Goal: Communication & Community: Ask a question

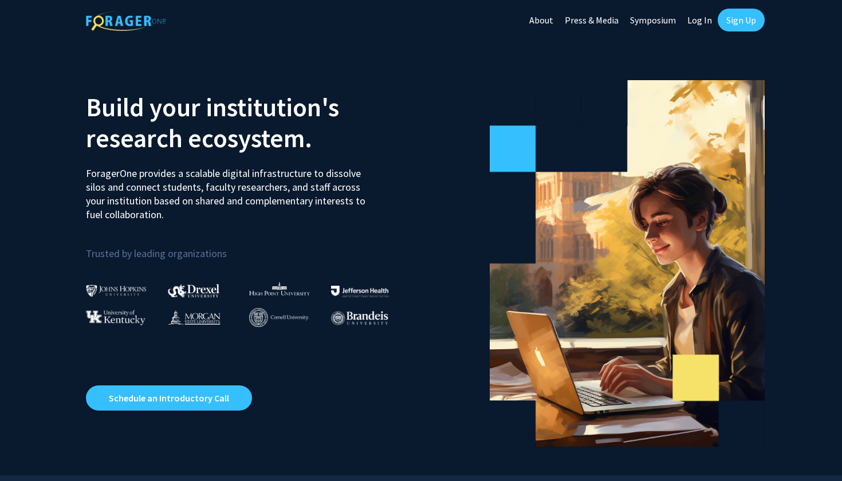
click at [697, 22] on link "Log In" at bounding box center [700, 20] width 36 height 40
select select
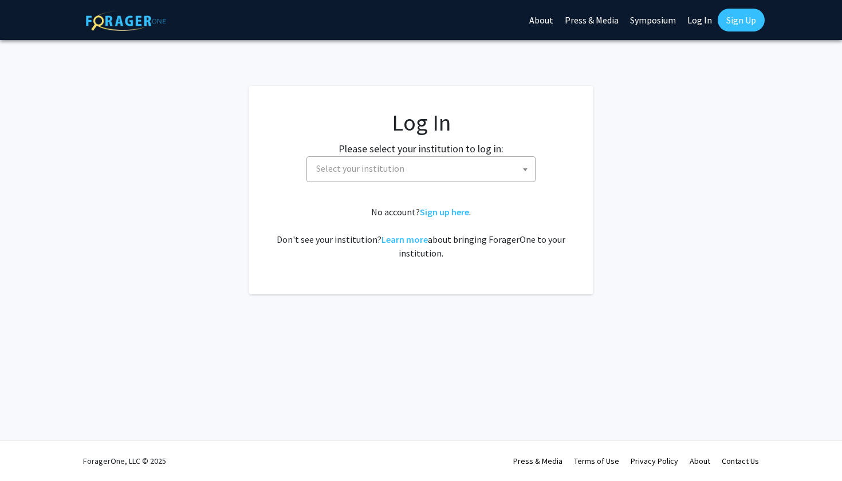
click at [443, 176] on span "Select your institution" at bounding box center [423, 168] width 223 height 23
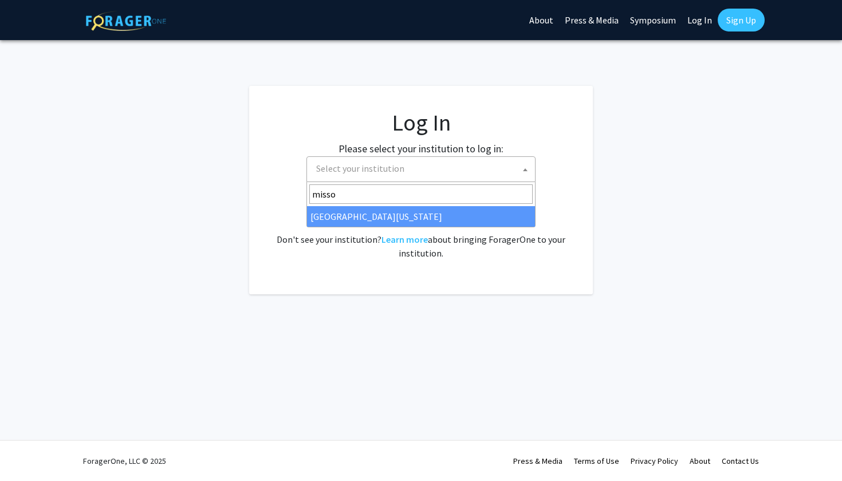
type input "misso"
select select "33"
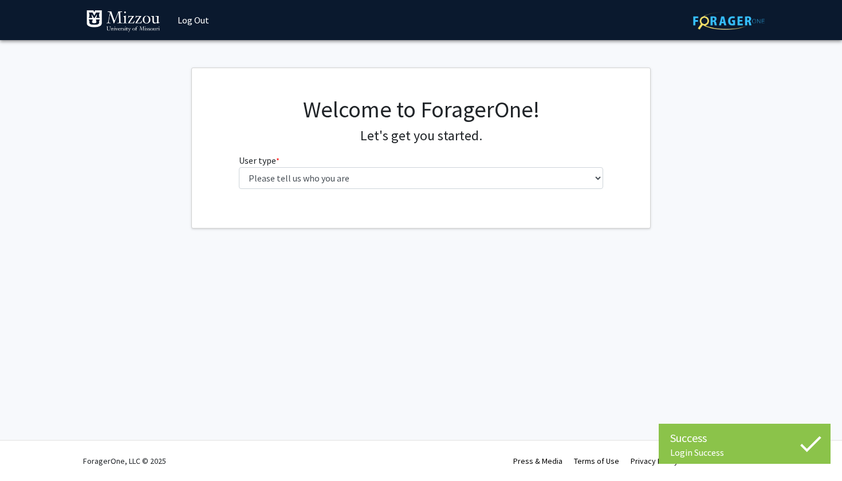
click at [467, 166] on fg-select "User type * required Please tell us who you are Undergraduate Student Master's …" at bounding box center [421, 172] width 365 height 36
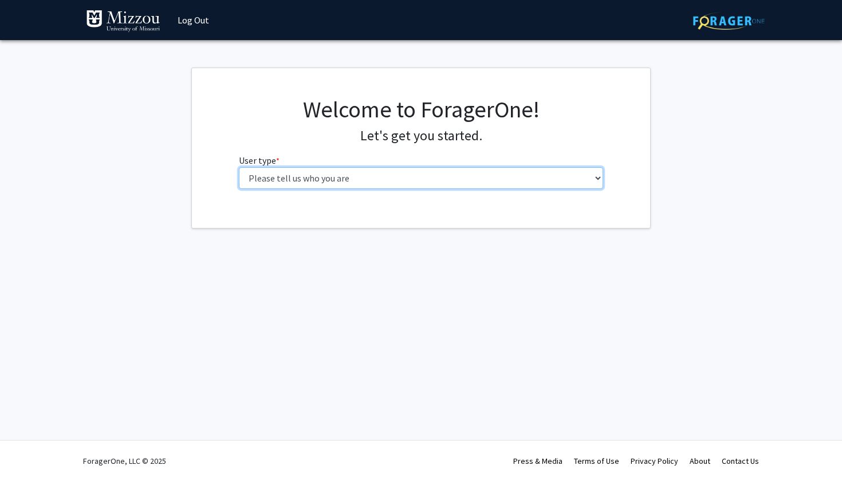
select select "1: undergrad"
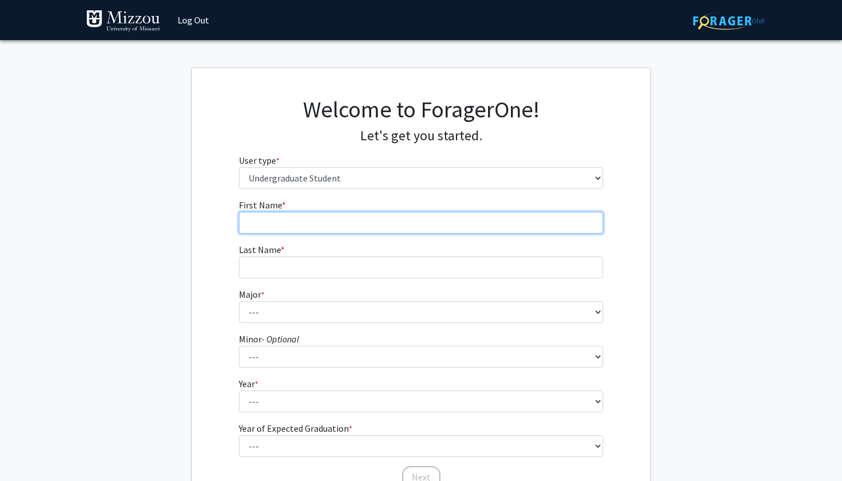
click at [421, 215] on input "First Name * required" at bounding box center [421, 223] width 365 height 22
type input "Ericka"
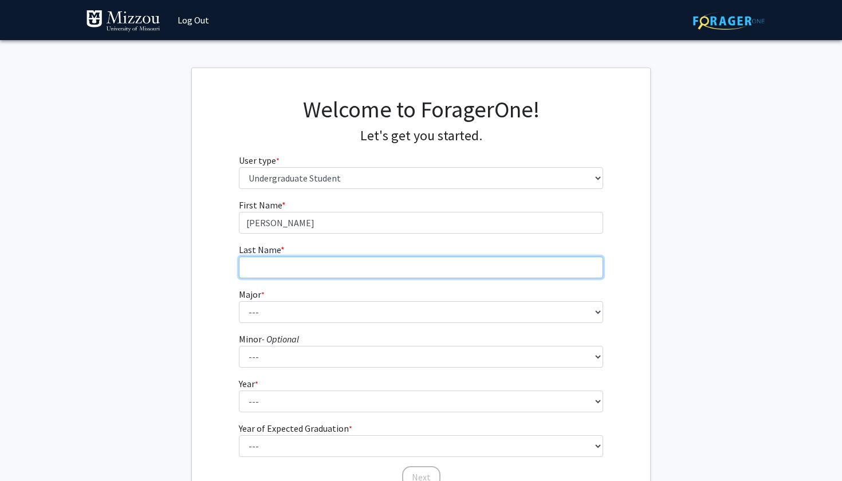
click at [457, 264] on input "Last Name * required" at bounding box center [421, 268] width 365 height 22
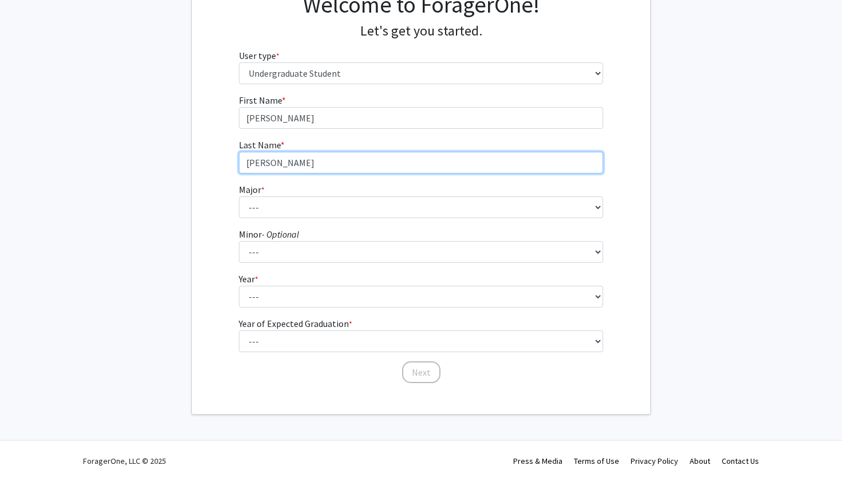
scroll to position [104, 0]
type input "Dickinson"
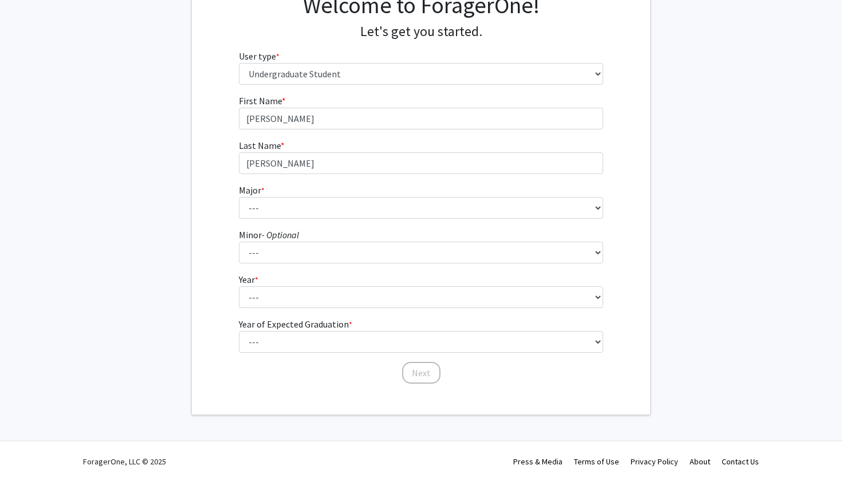
click at [404, 221] on form "First Name * required Ericka Last Name * required Dickinson Major * required --…" at bounding box center [421, 234] width 365 height 280
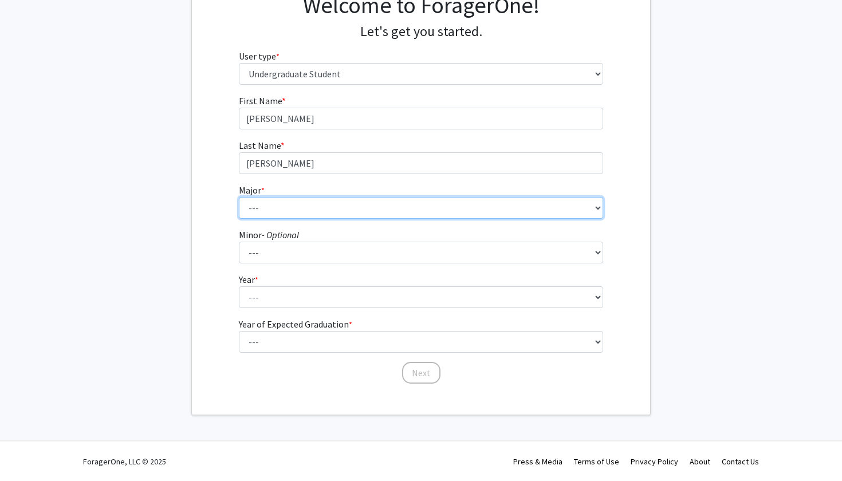
select select "135: 2628"
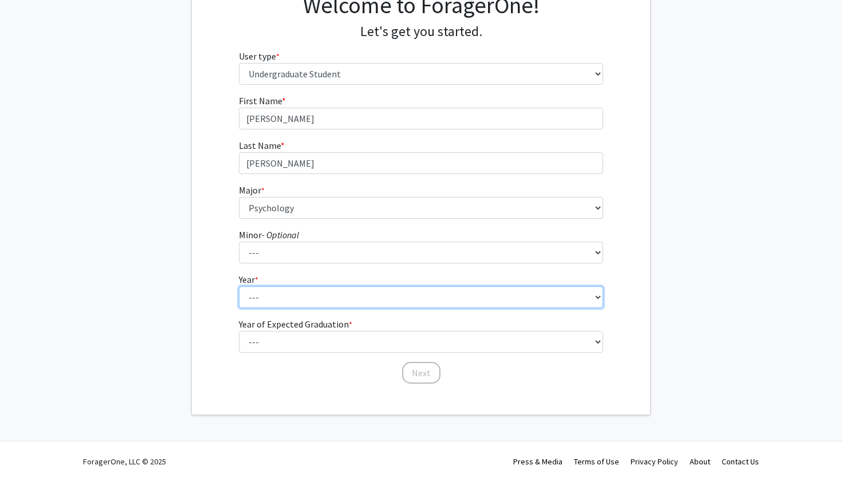
select select "4: senior"
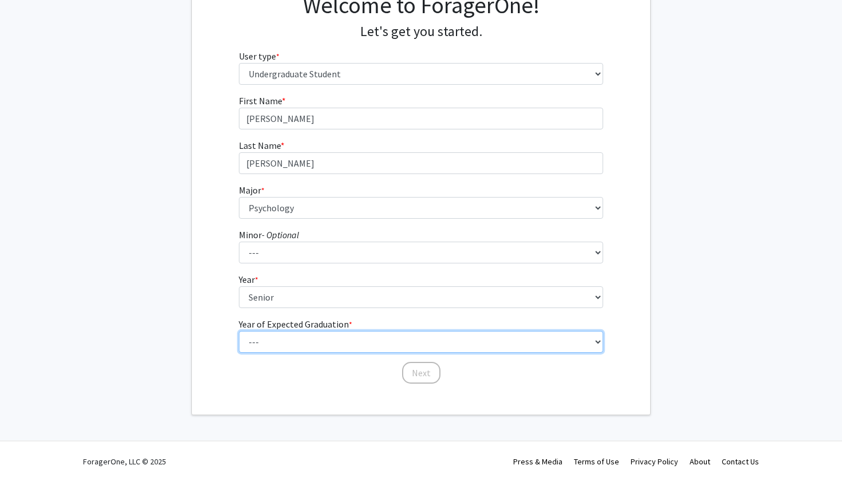
select select "2: 2026"
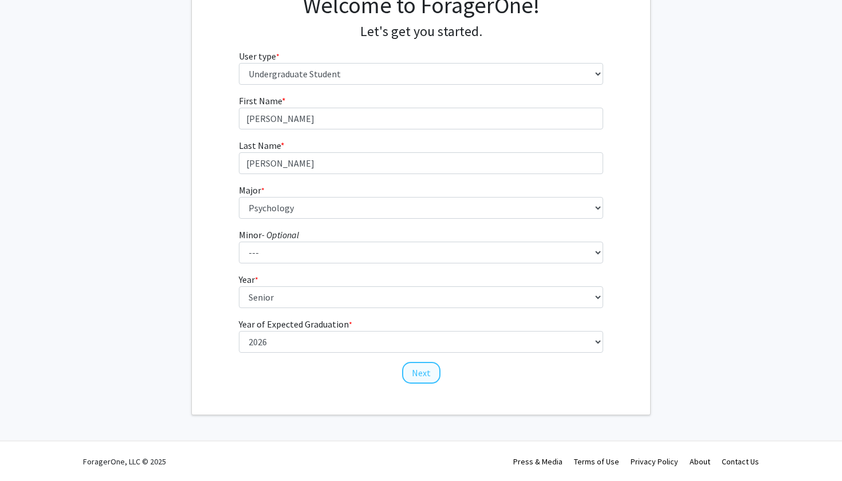
click at [418, 370] on button "Next" at bounding box center [421, 373] width 38 height 22
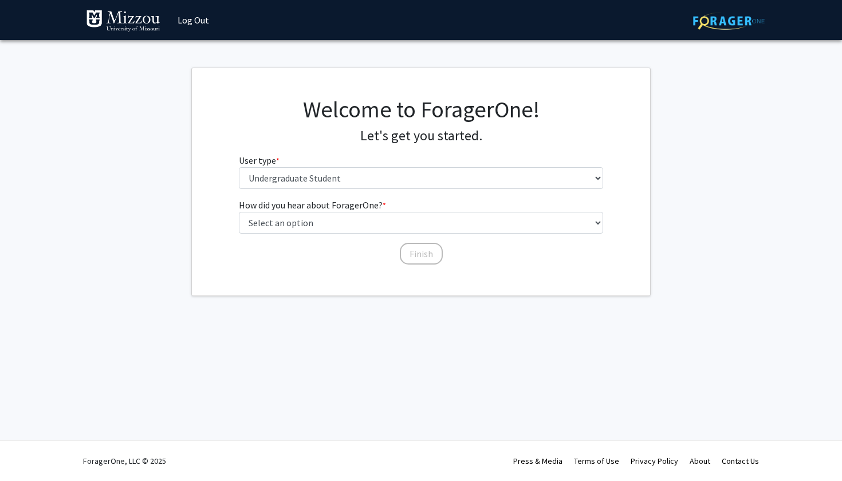
scroll to position [0, 0]
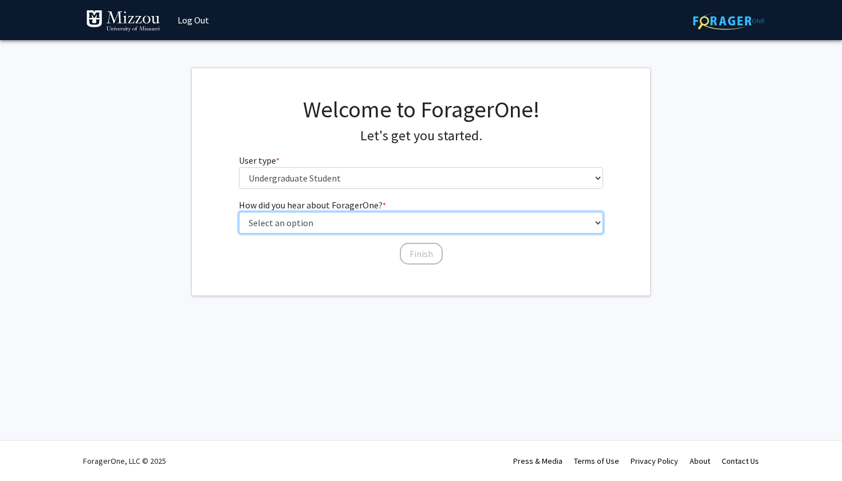
select select "2: faculty_recommendation"
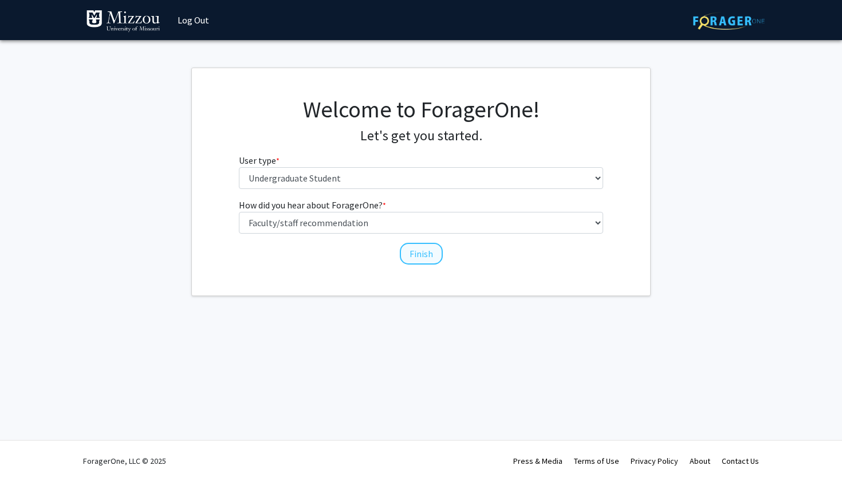
click at [434, 256] on button "Finish" at bounding box center [421, 254] width 43 height 22
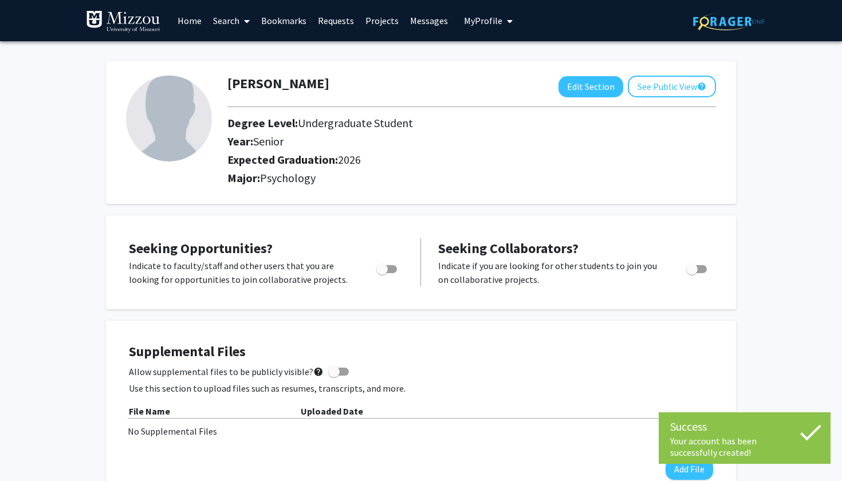
click at [237, 17] on link "Search" at bounding box center [231, 21] width 48 height 40
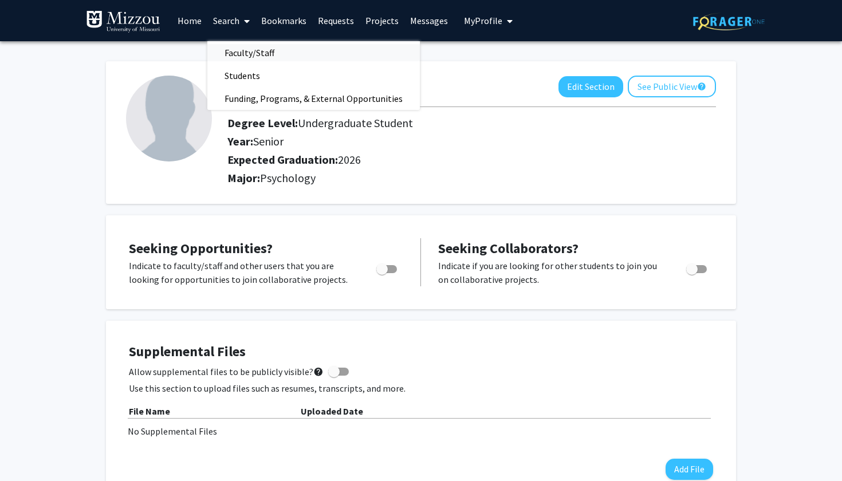
click at [270, 52] on span "Faculty/Staff" at bounding box center [249, 52] width 84 height 23
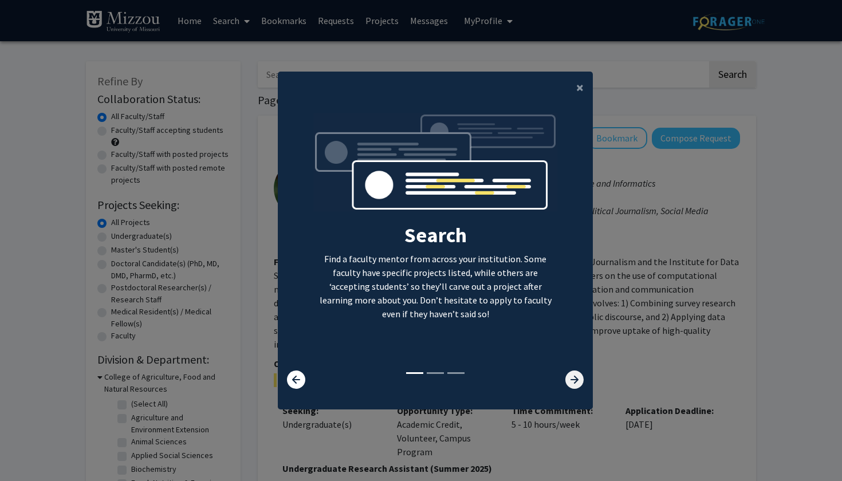
click at [571, 385] on icon at bounding box center [574, 380] width 18 height 18
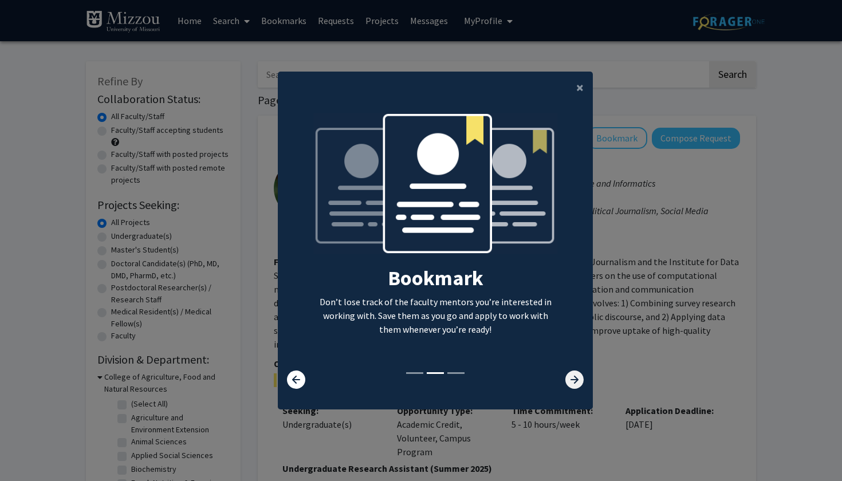
click at [572, 386] on icon at bounding box center [574, 380] width 18 height 18
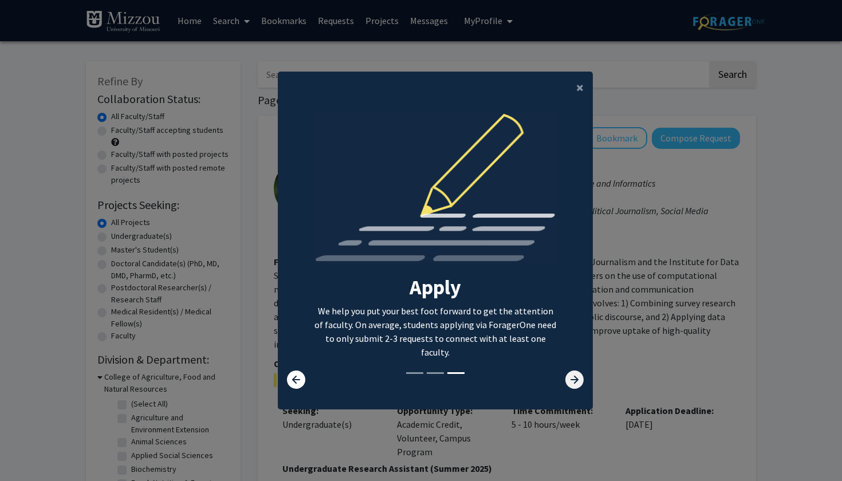
click at [572, 386] on icon at bounding box center [574, 380] width 18 height 18
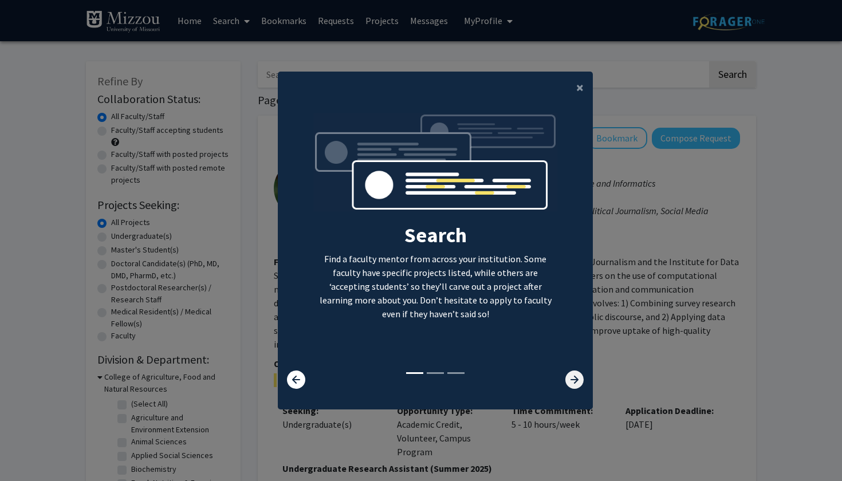
click at [573, 384] on icon at bounding box center [574, 380] width 18 height 18
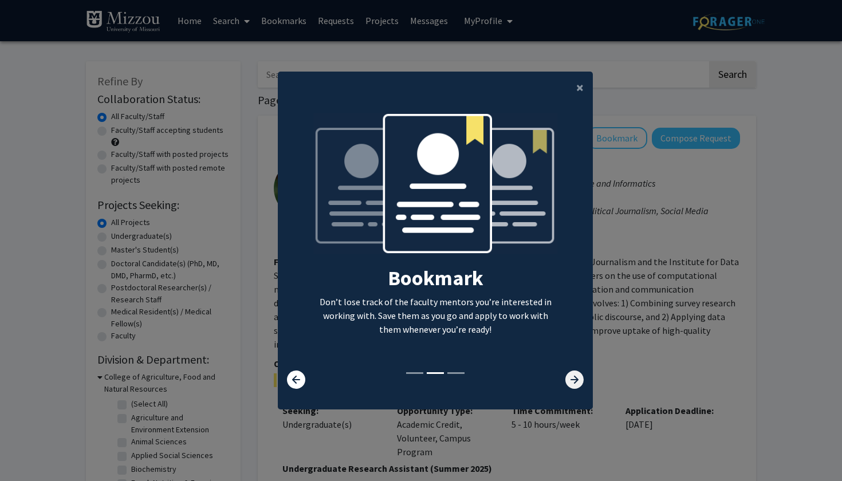
click at [573, 384] on icon at bounding box center [574, 380] width 18 height 18
click at [580, 90] on span "×" at bounding box center [579, 87] width 7 height 18
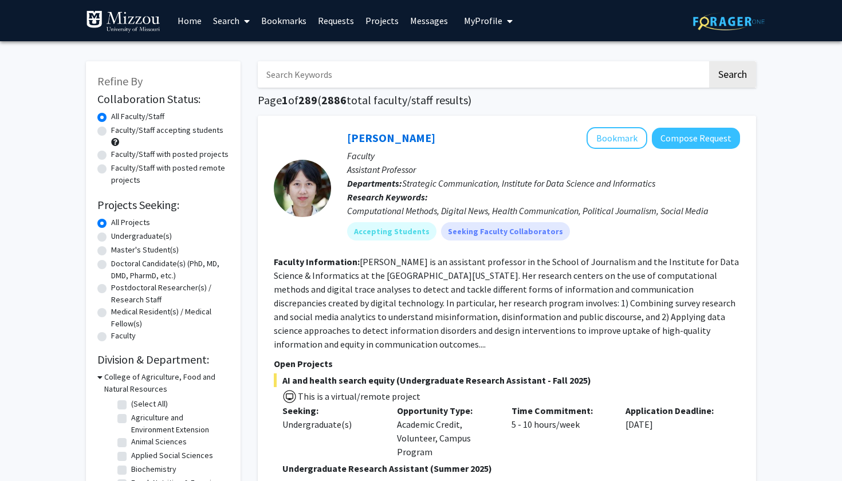
click at [458, 74] on input "Search Keywords" at bounding box center [483, 74] width 450 height 26
type input "Dr.Ellis-Kalton"
click at [732, 76] on button "Search" at bounding box center [732, 74] width 47 height 26
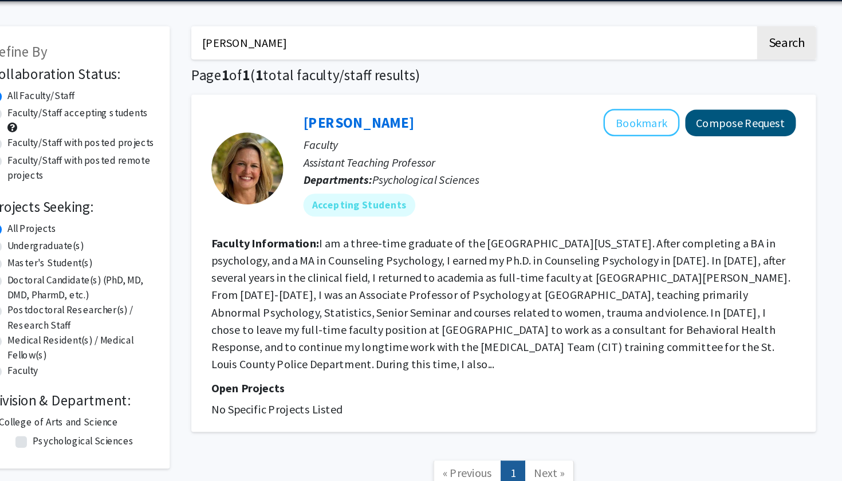
click at [652, 128] on button "Compose Request" at bounding box center [696, 138] width 88 height 21
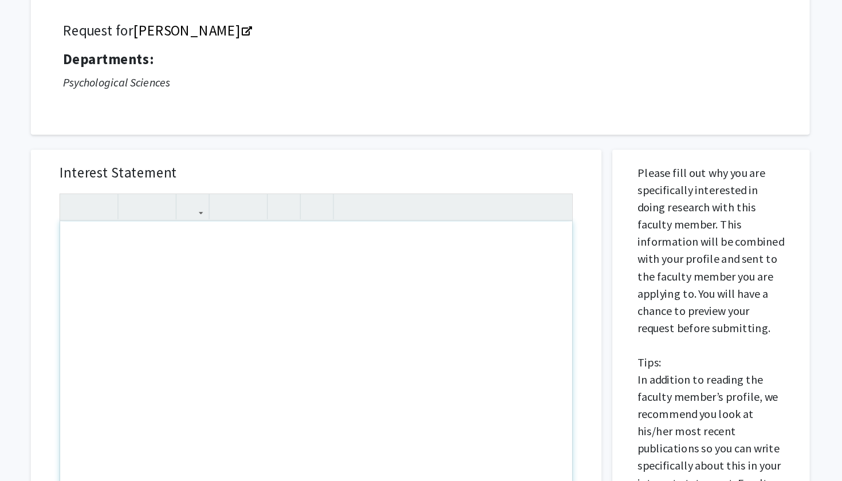
click at [321, 257] on div "Note to users with screen readers: Please press Alt+0 or Option+0 to deactivate…" at bounding box center [342, 388] width 408 height 262
type textarea "I am completing this for my class Psych 1030.&nbsp;"
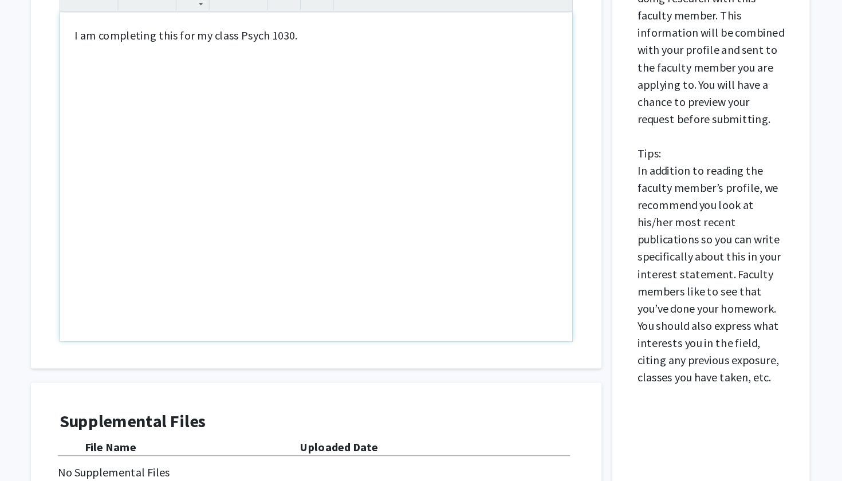
scroll to position [228, 0]
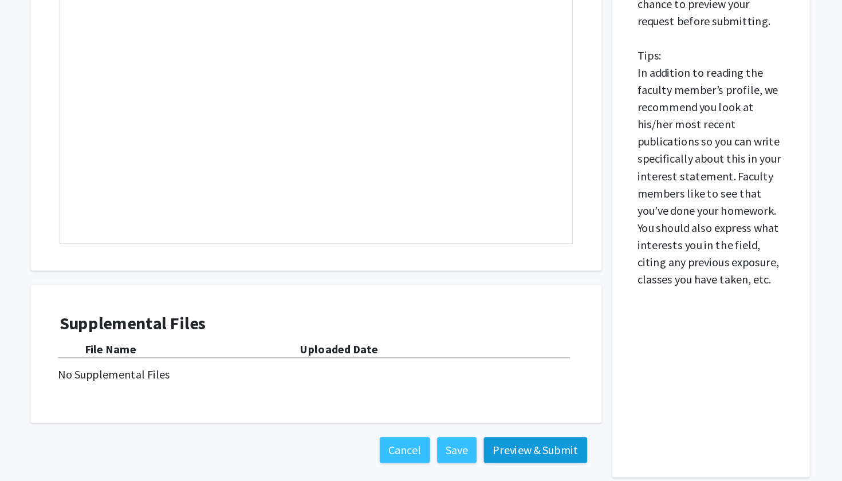
click at [476, 446] on button "Preview & Submit" at bounding box center [517, 456] width 82 height 21
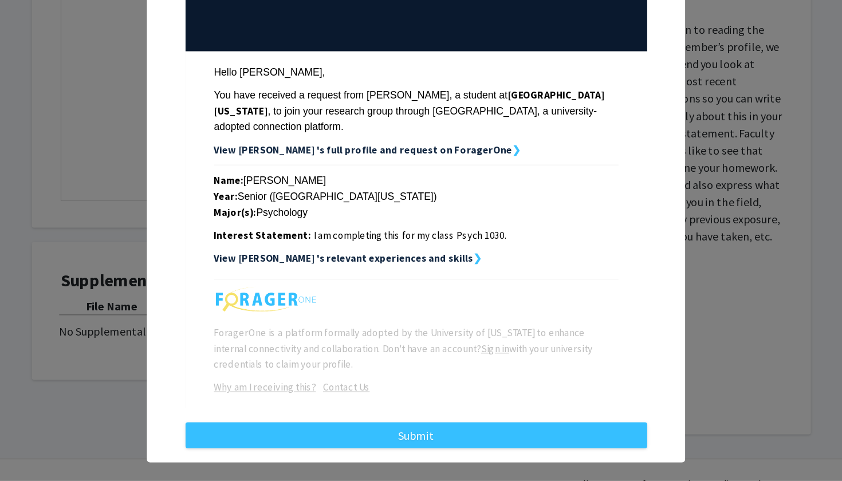
scroll to position [263, 0]
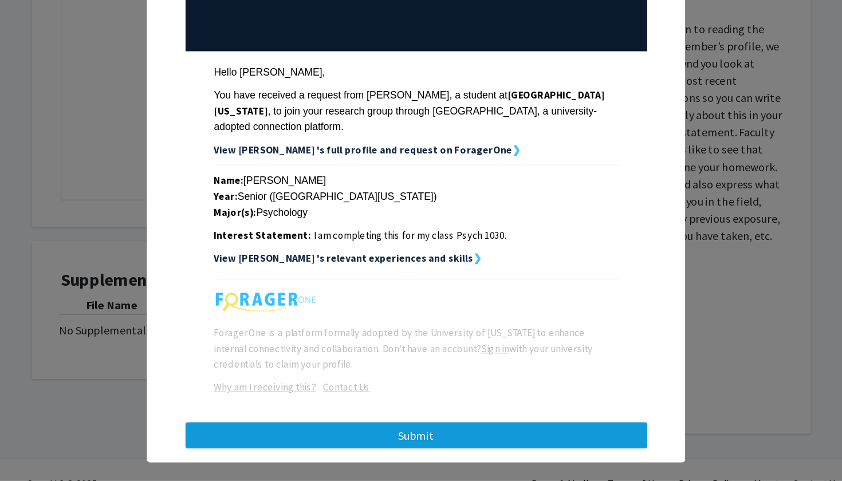
click at [354, 434] on button "Submit" at bounding box center [421, 444] width 368 height 21
